Goal: Information Seeking & Learning: Check status

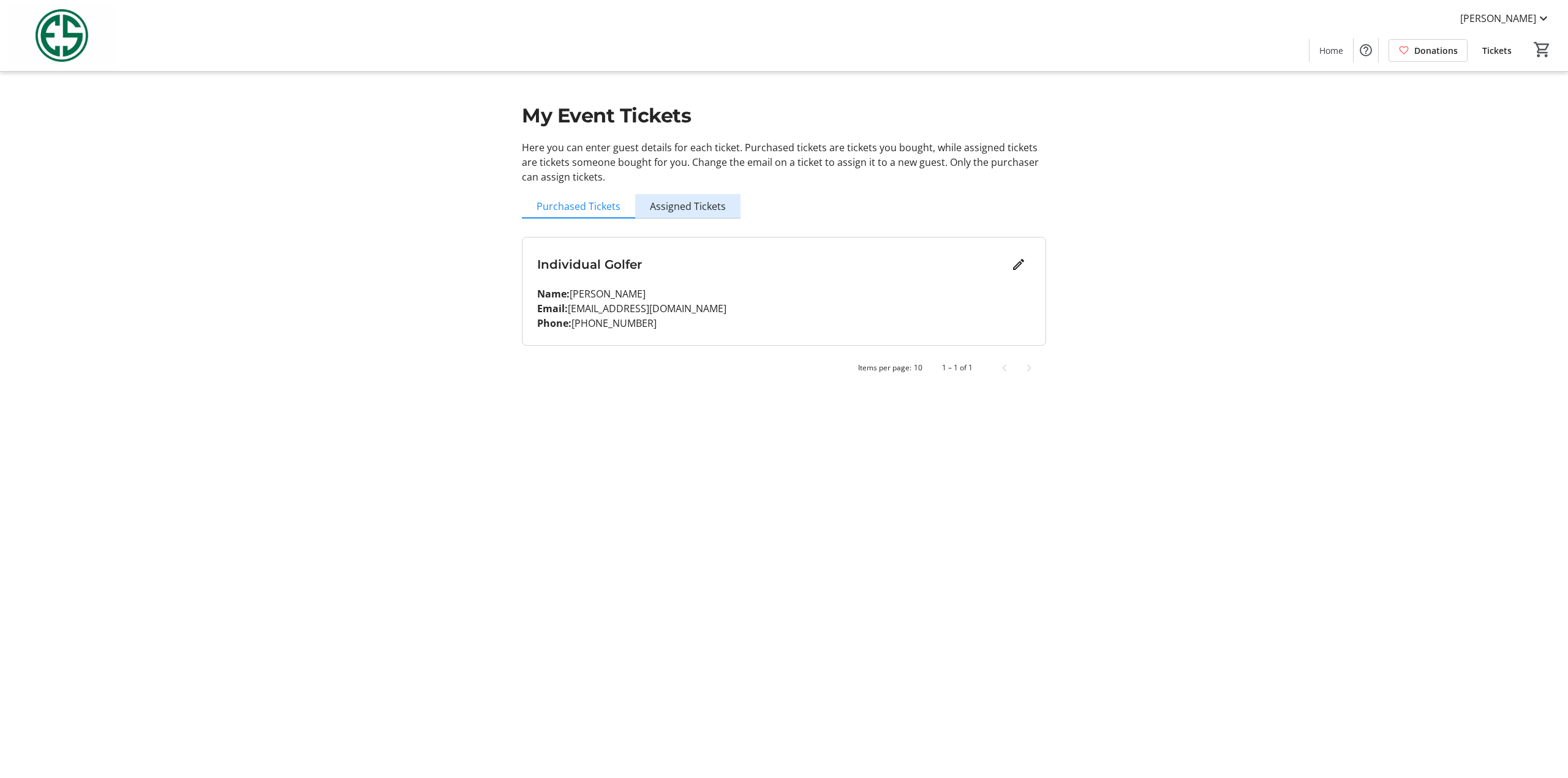
click at [696, 210] on span "Assigned Tickets" at bounding box center [688, 206] width 76 height 10
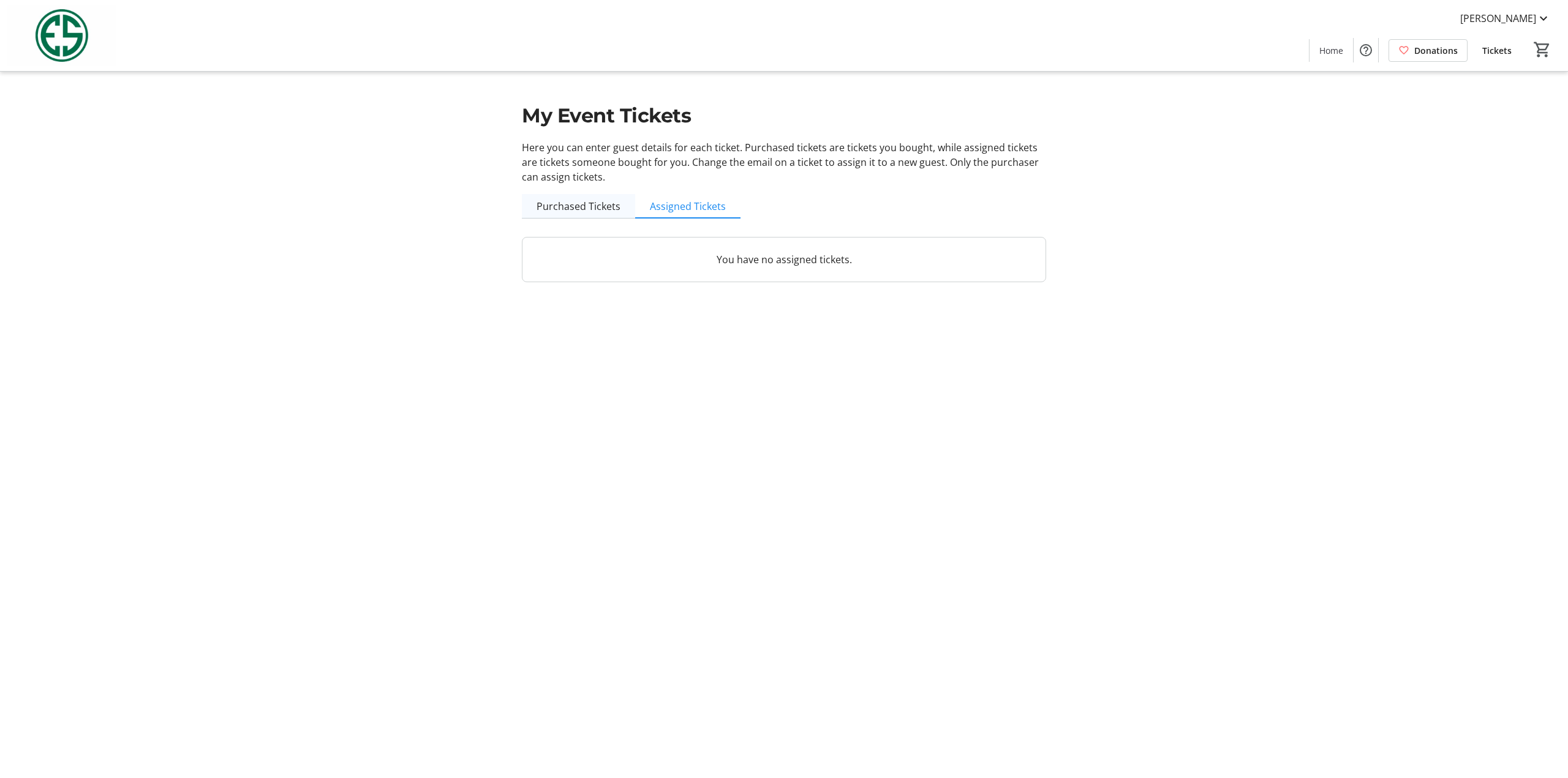
click at [610, 203] on span "Purchased Tickets" at bounding box center [578, 206] width 84 height 10
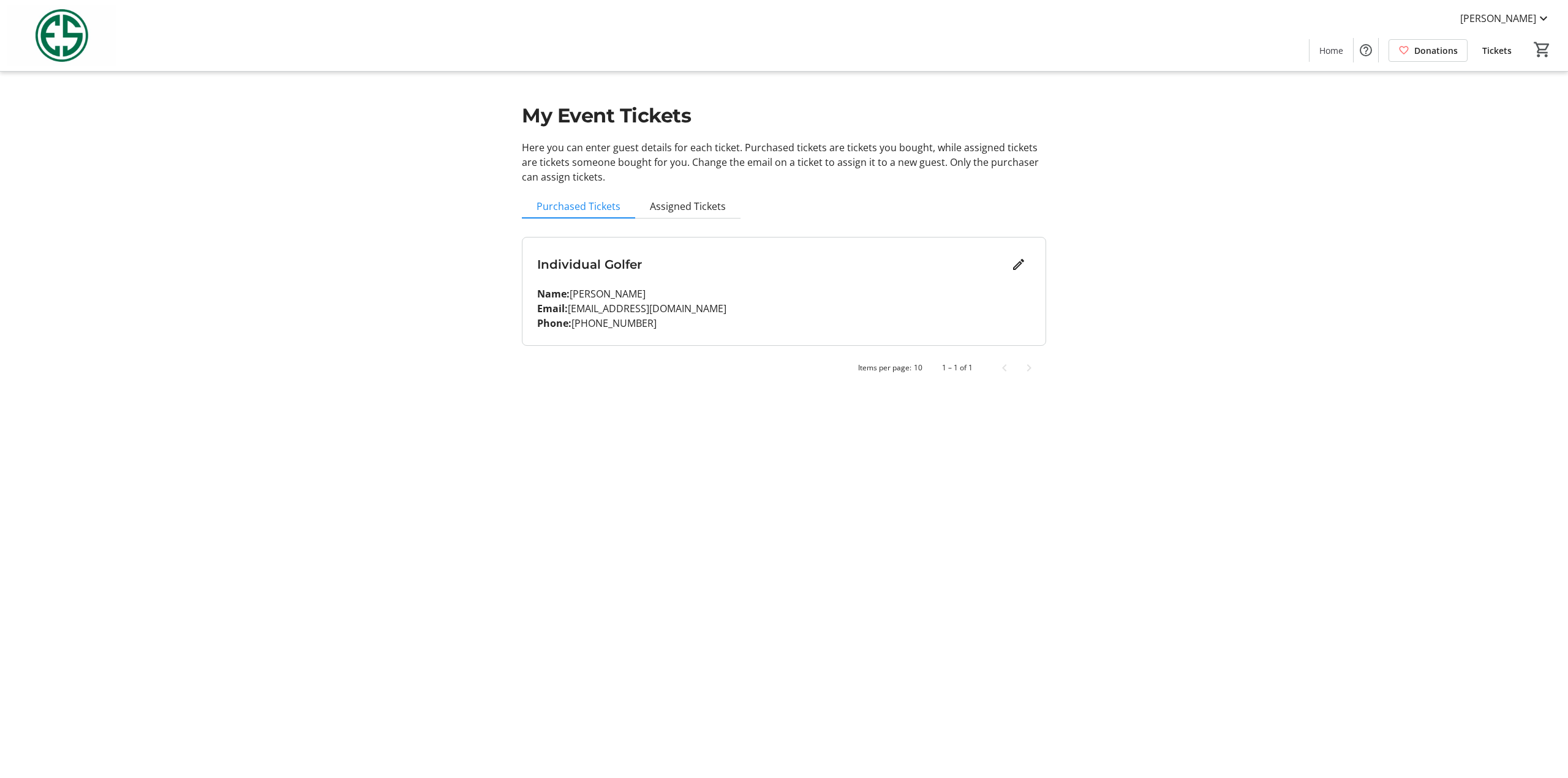
click at [709, 302] on p "Email: [EMAIL_ADDRESS][DOMAIN_NAME]" at bounding box center [783, 309] width 493 height 15
click at [602, 257] on h3 "Individual Golfer" at bounding box center [771, 265] width 469 height 18
click at [599, 273] on h3 "Individual Golfer" at bounding box center [771, 265] width 469 height 18
click at [1006, 265] on h3 "Individual Golfer" at bounding box center [771, 265] width 469 height 18
click at [1013, 265] on mat-icon "Edit" at bounding box center [1019, 265] width 15 height 15
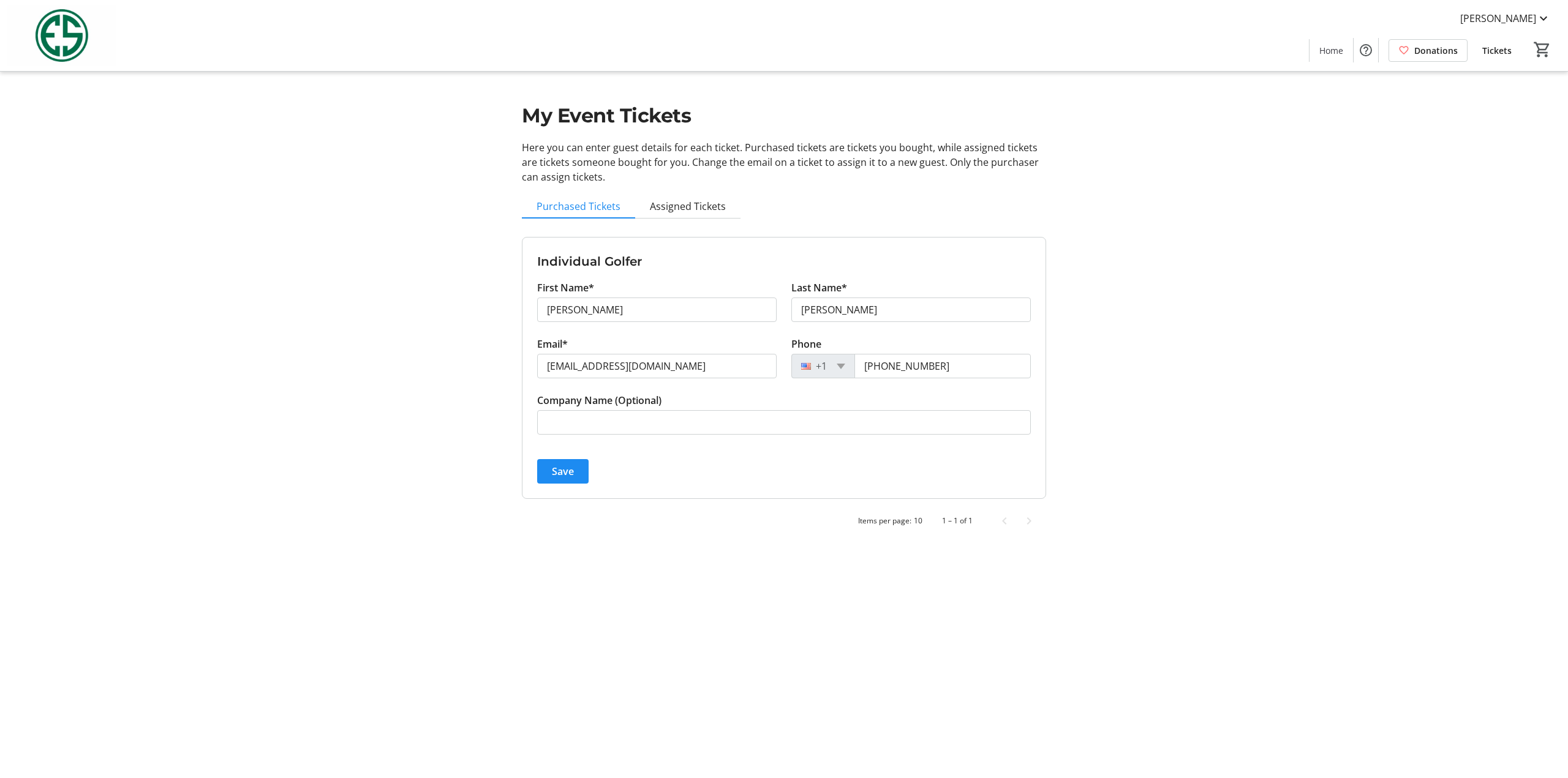
click at [734, 513] on div "Items per page: 10 1 – 1 of 1" at bounding box center [783, 521] width 524 height 25
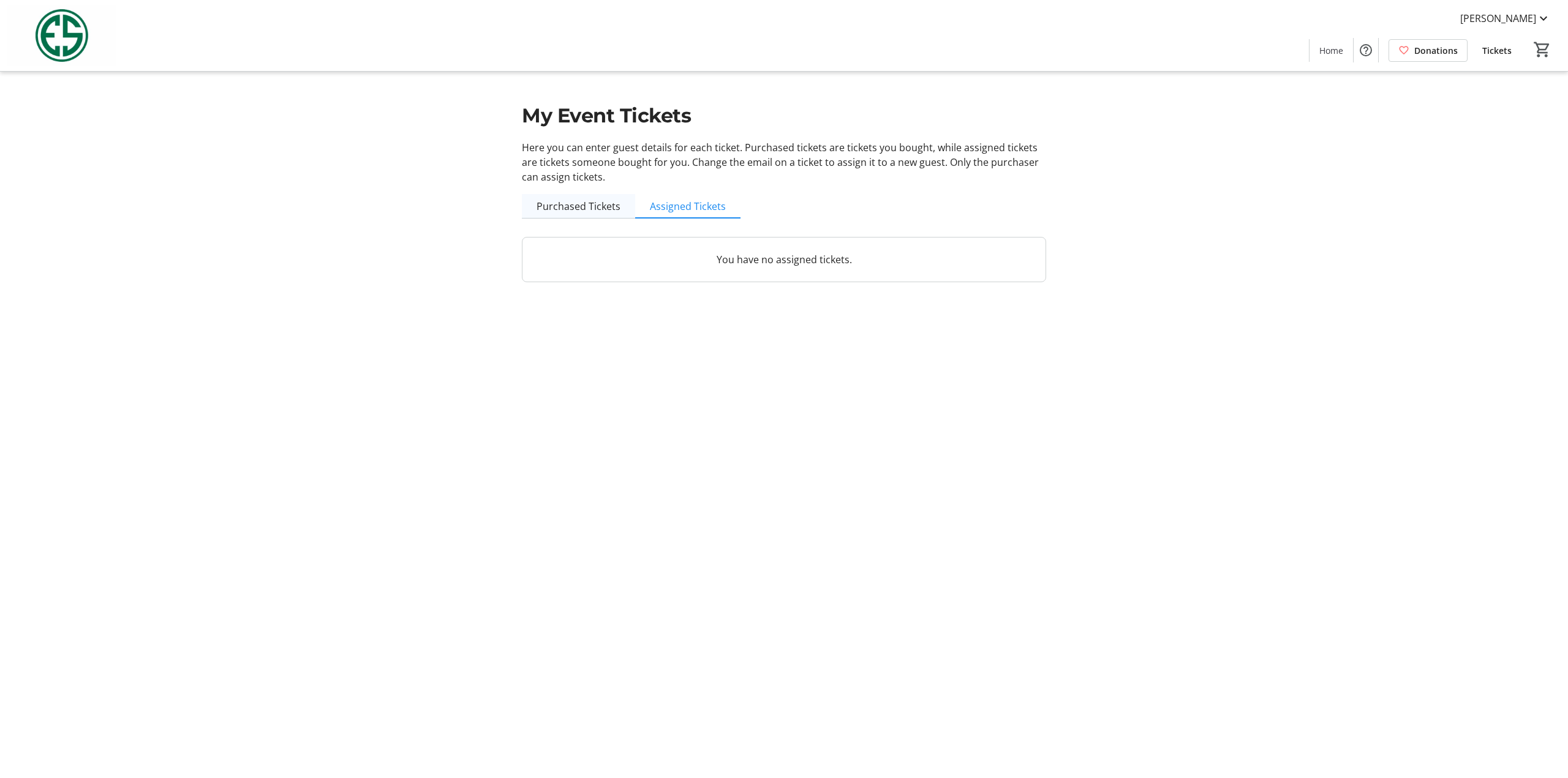
click at [587, 202] on span "Purchased Tickets" at bounding box center [578, 206] width 84 height 10
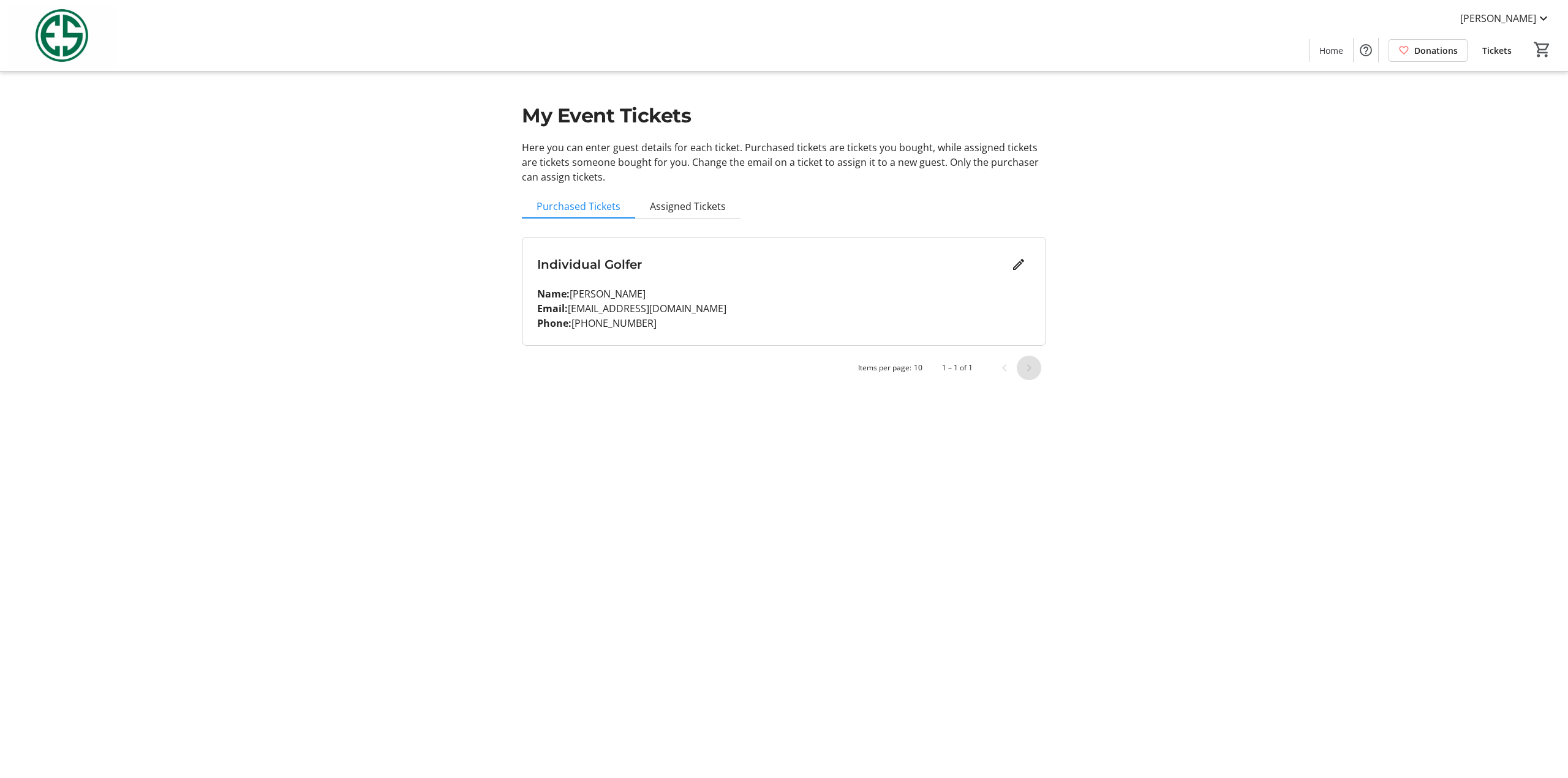
click at [1027, 370] on span "Next page" at bounding box center [1029, 368] width 25 height 25
click at [1366, 50] on mat-icon "Help" at bounding box center [1366, 50] width 15 height 15
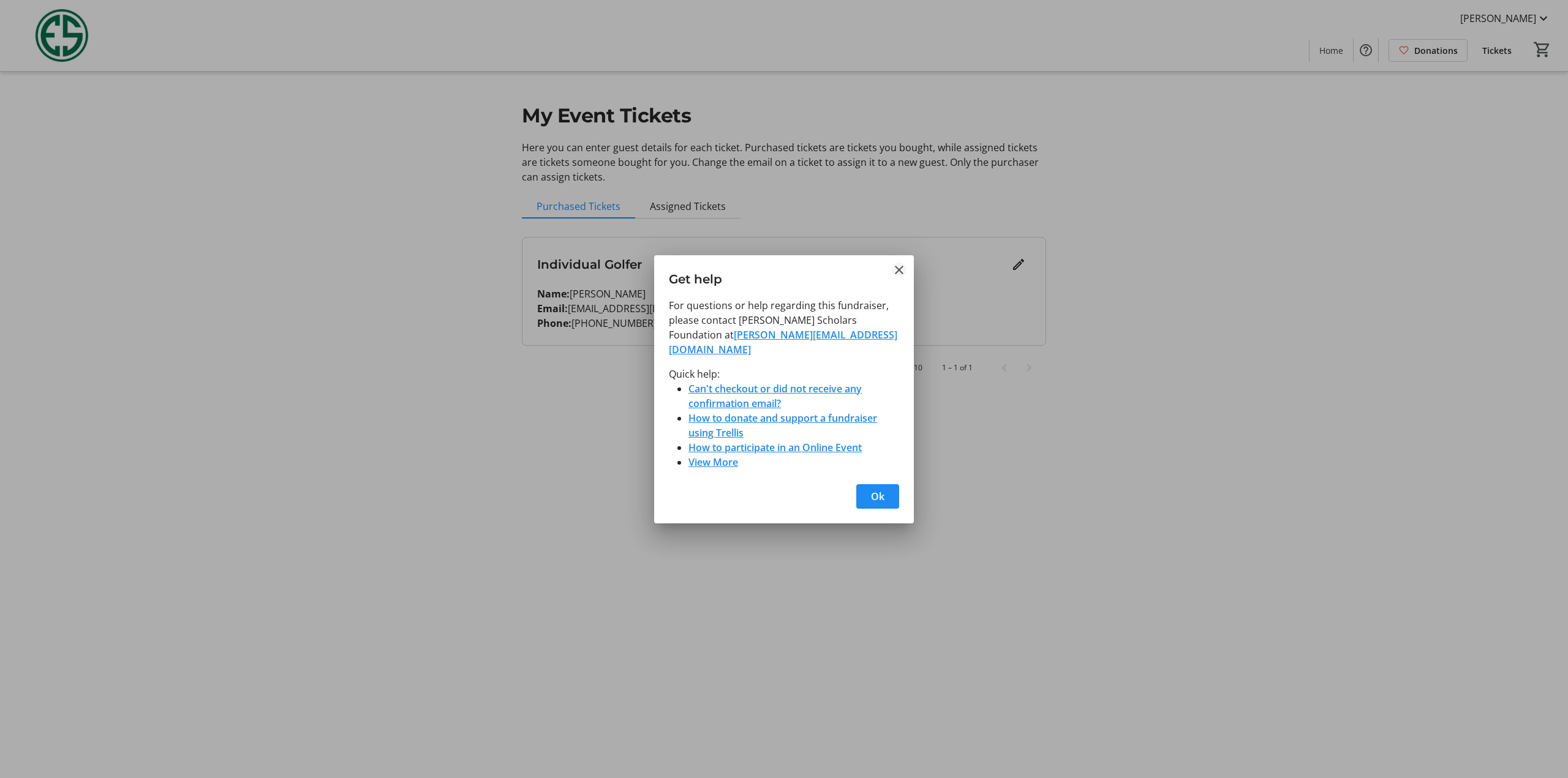
click at [892, 278] on mat-icon "Close" at bounding box center [899, 270] width 15 height 15
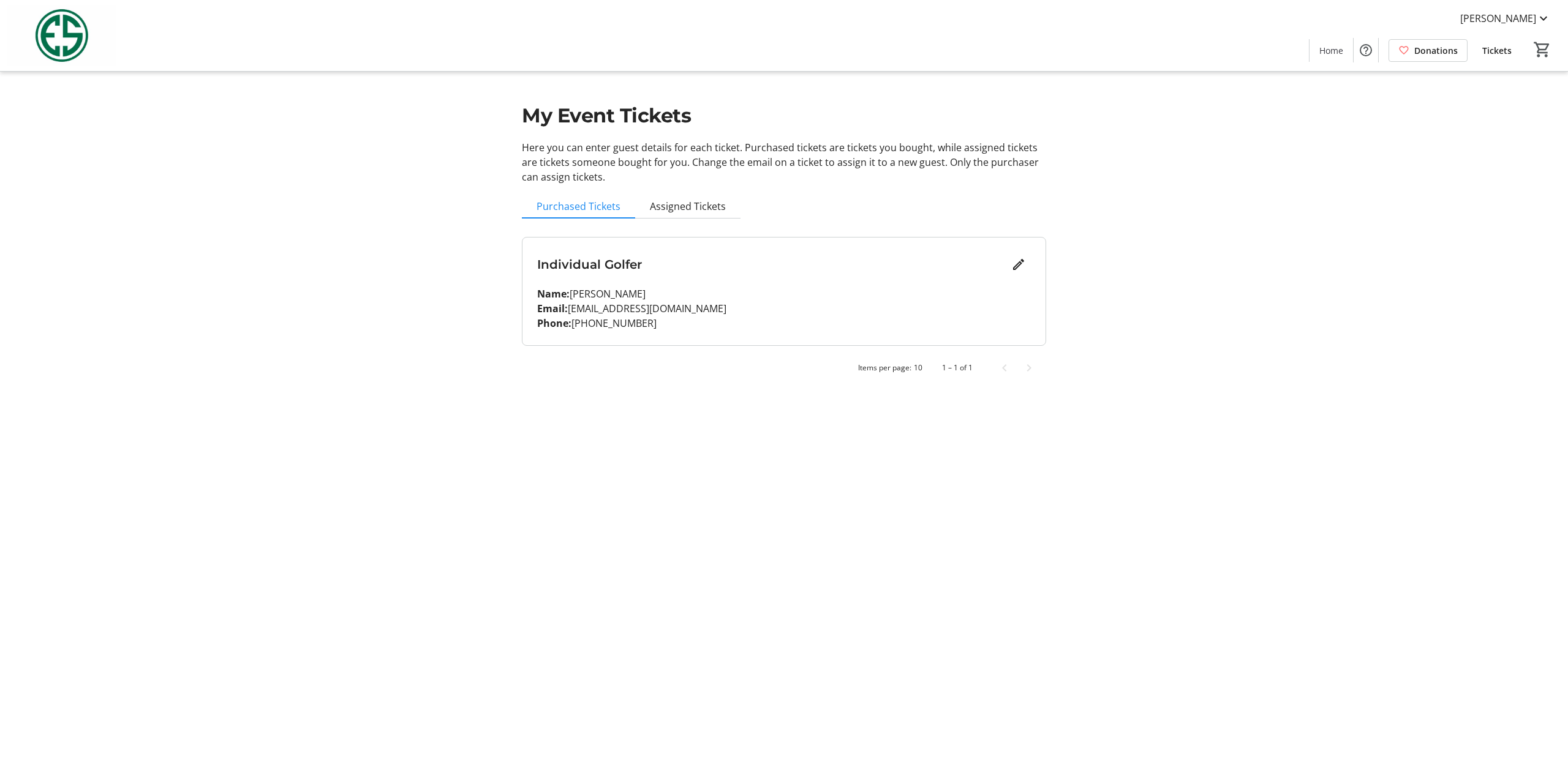
click at [1513, 52] on span at bounding box center [1497, 50] width 49 height 29
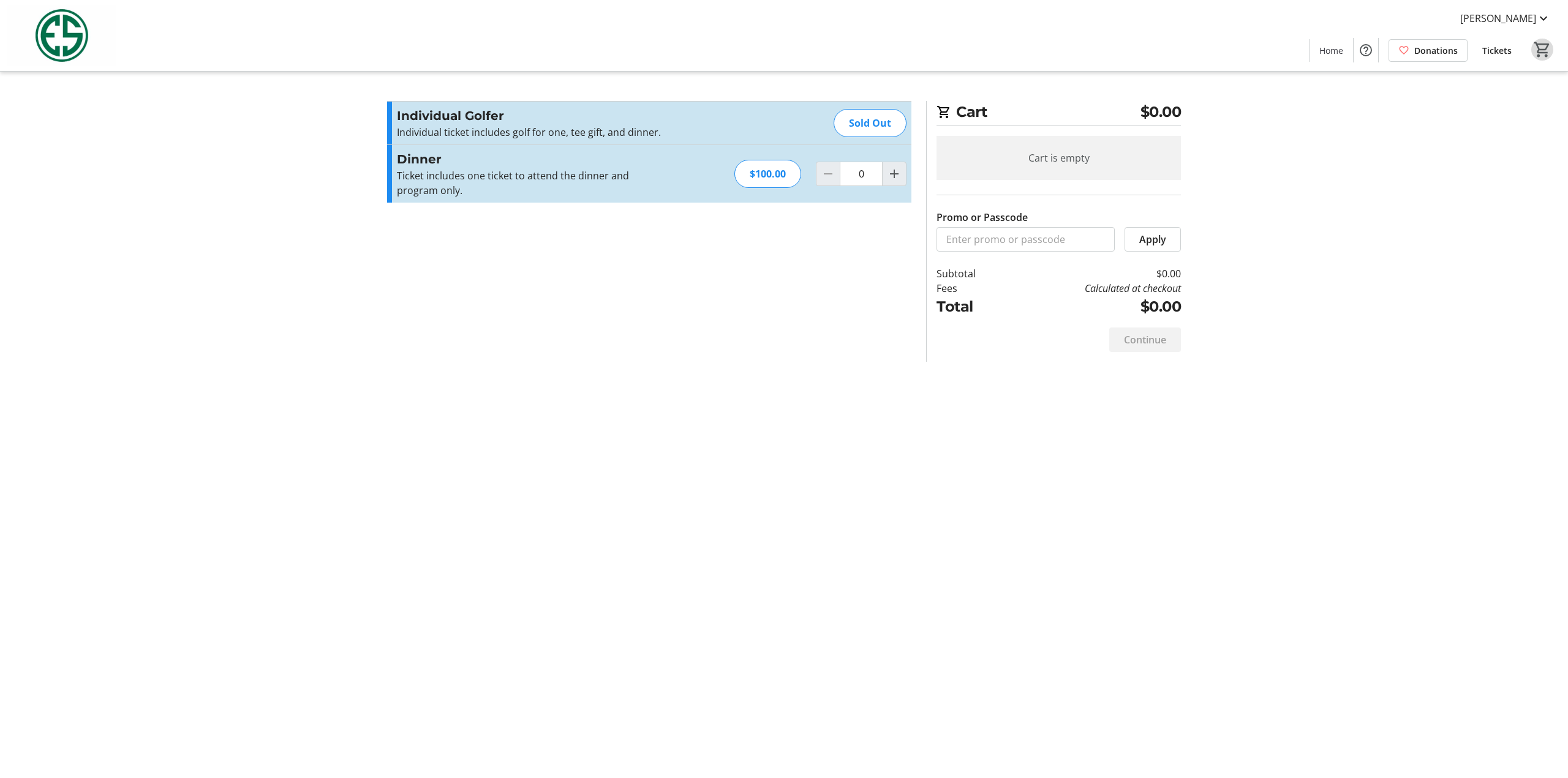
click at [1543, 50] on mat-icon "0" at bounding box center [1542, 50] width 18 height 18
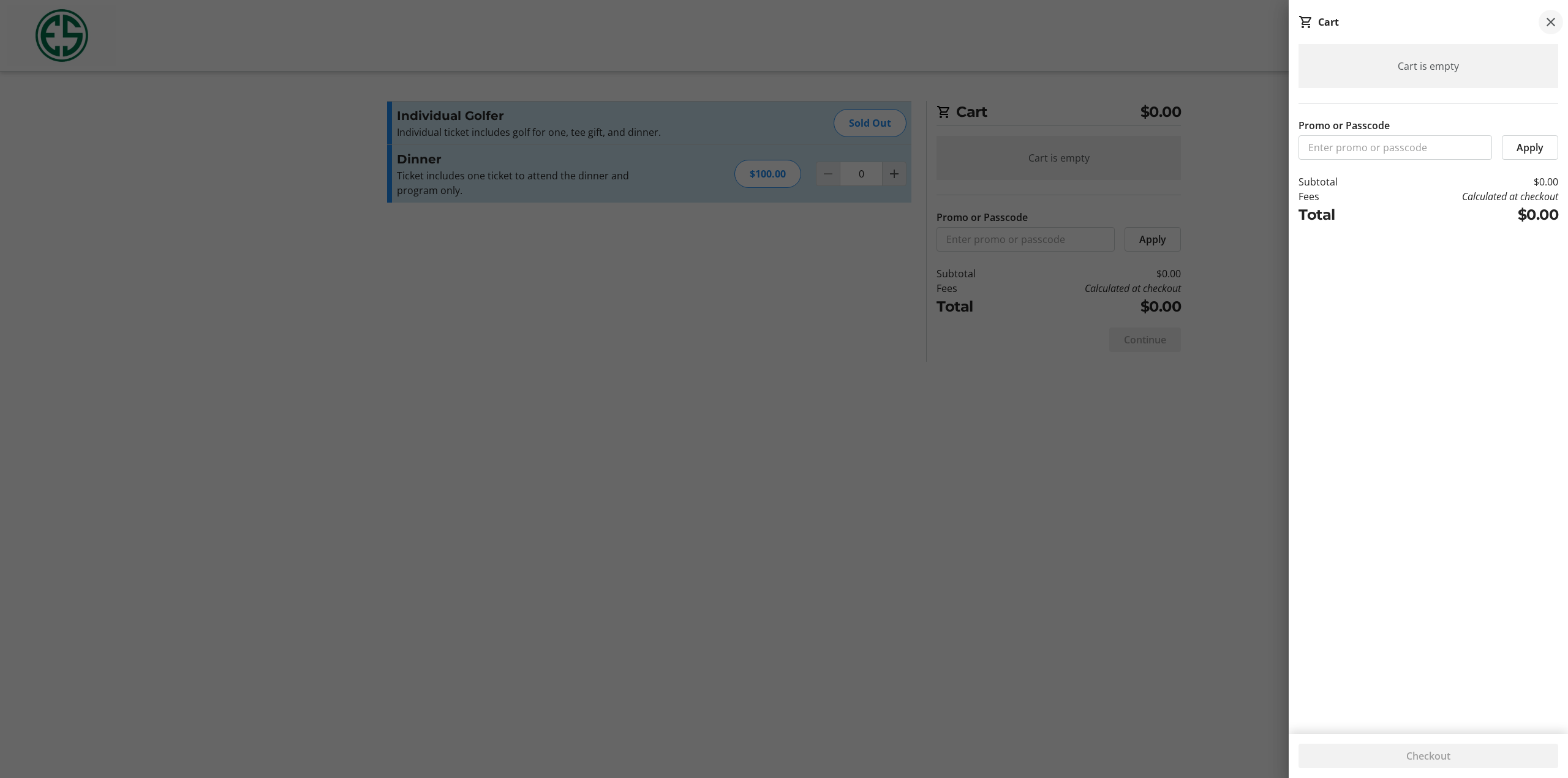
click at [1549, 23] on mat-icon at bounding box center [1551, 22] width 15 height 15
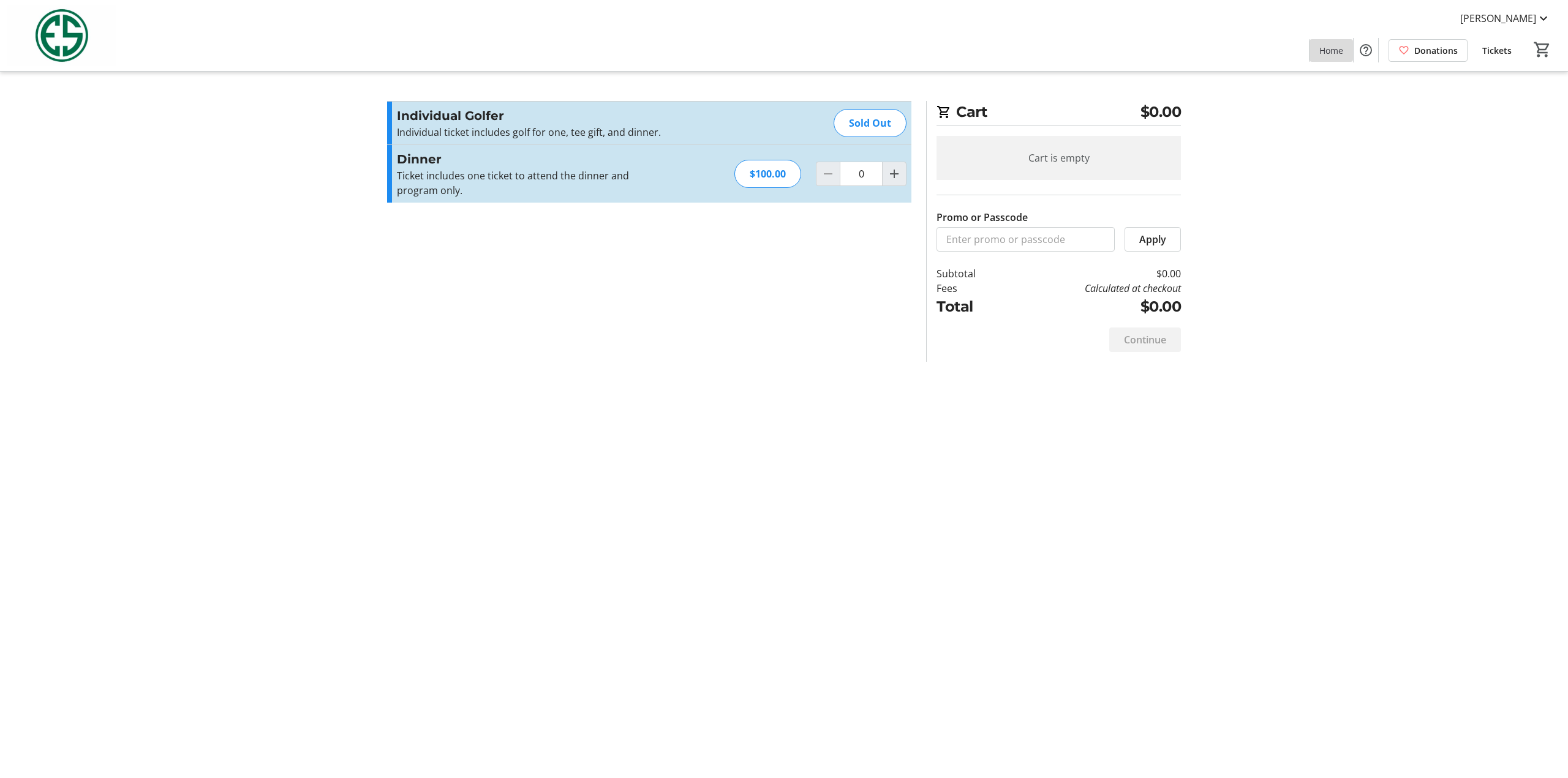
click at [1326, 53] on span "Home" at bounding box center [1331, 50] width 24 height 13
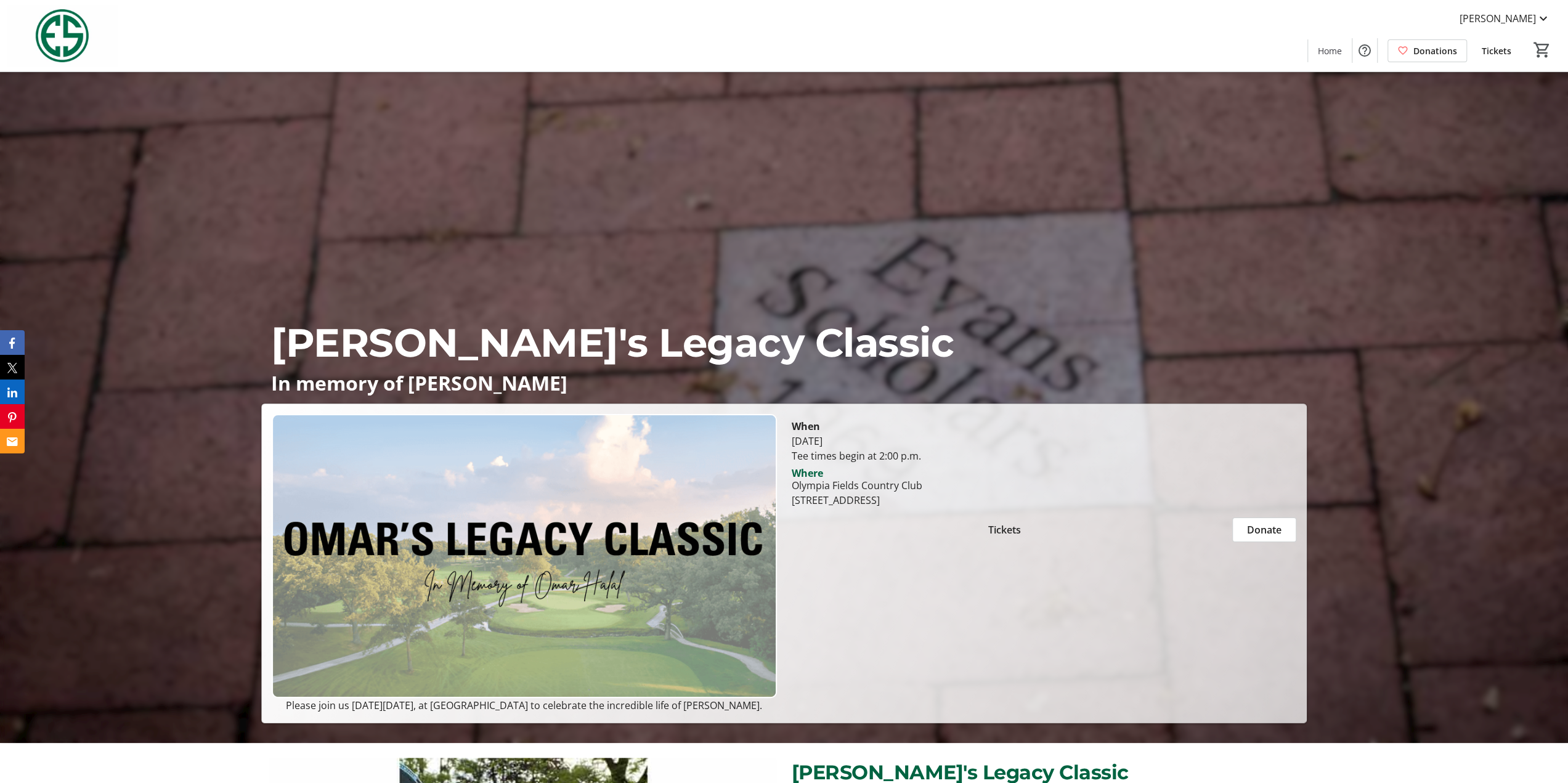
scroll to position [62, 0]
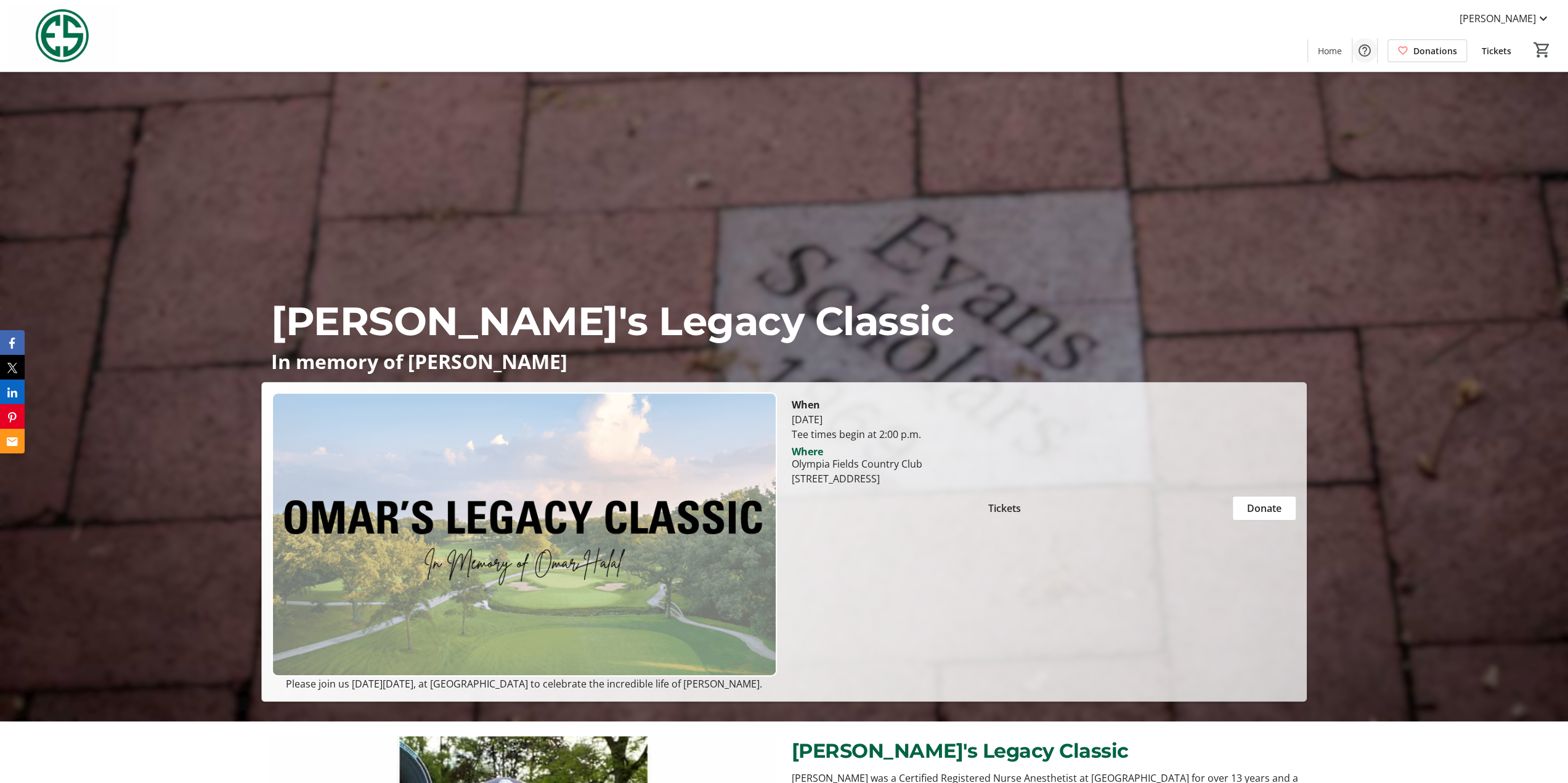
click at [1370, 48] on mat-icon "Help" at bounding box center [1365, 51] width 15 height 15
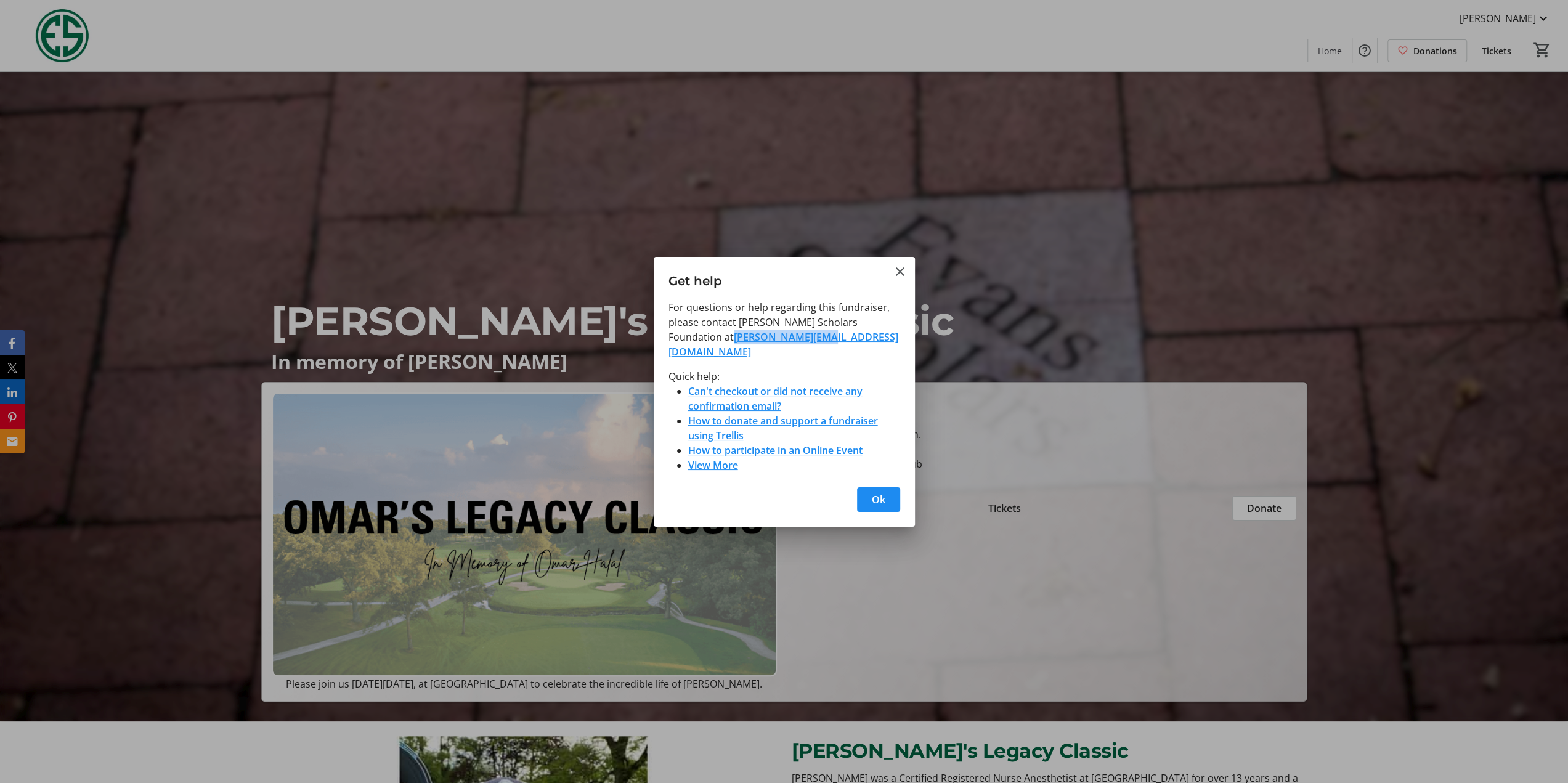
drag, startPoint x: 774, startPoint y: 343, endPoint x: 668, endPoint y: 341, distance: 106.0
click at [668, 341] on p "For questions or help regarding this fundraiser, please contact [PERSON_NAME] S…" at bounding box center [784, 330] width 232 height 59
copy link "[PERSON_NAME][EMAIL_ADDRESS][DOMAIN_NAME]"
click at [900, 277] on mat-icon "Close" at bounding box center [900, 272] width 15 height 15
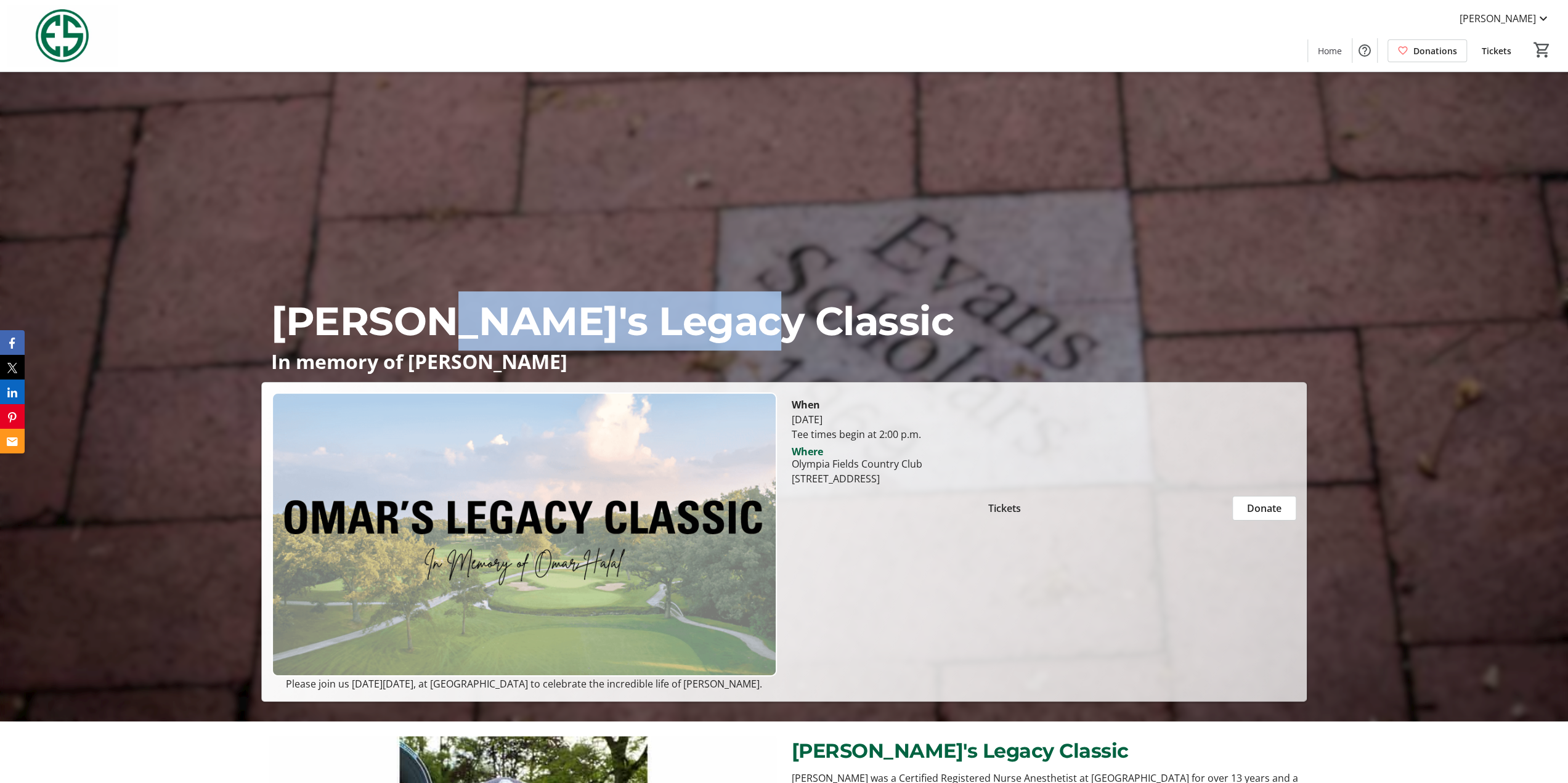
drag, startPoint x: 742, startPoint y: 302, endPoint x: 426, endPoint y: 292, distance: 316.2
click at [426, 292] on p "[PERSON_NAME]'s Legacy Classic" at bounding box center [784, 321] width 1026 height 59
copy p "Legacy Classic"
